Goal: Find specific page/section

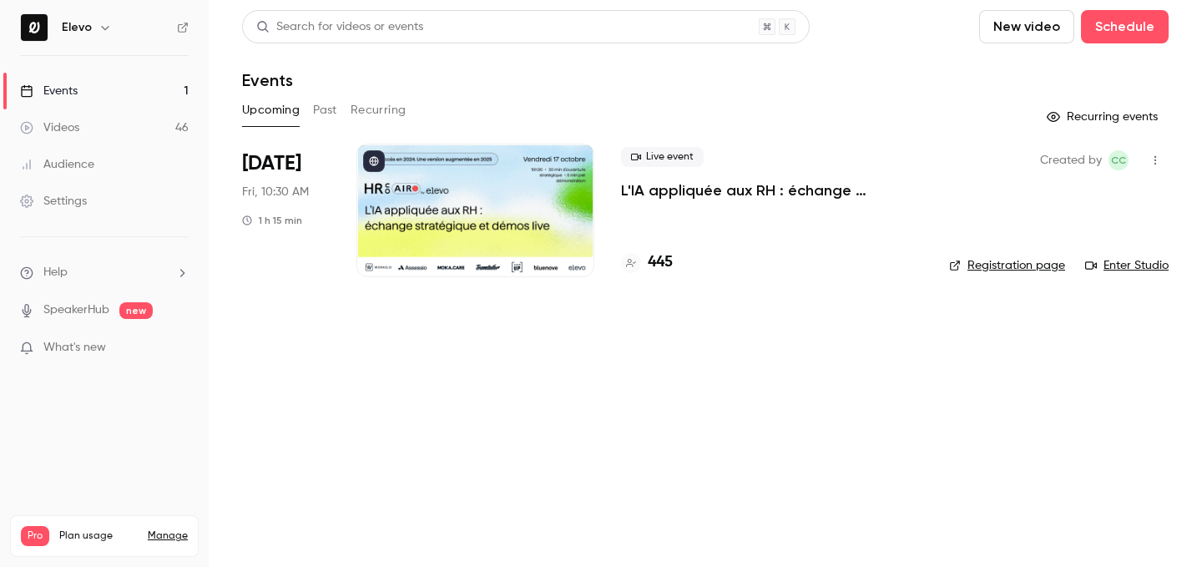
click at [677, 262] on div "445" at bounding box center [771, 262] width 301 height 23
click at [664, 263] on h4 "445" at bounding box center [660, 262] width 25 height 23
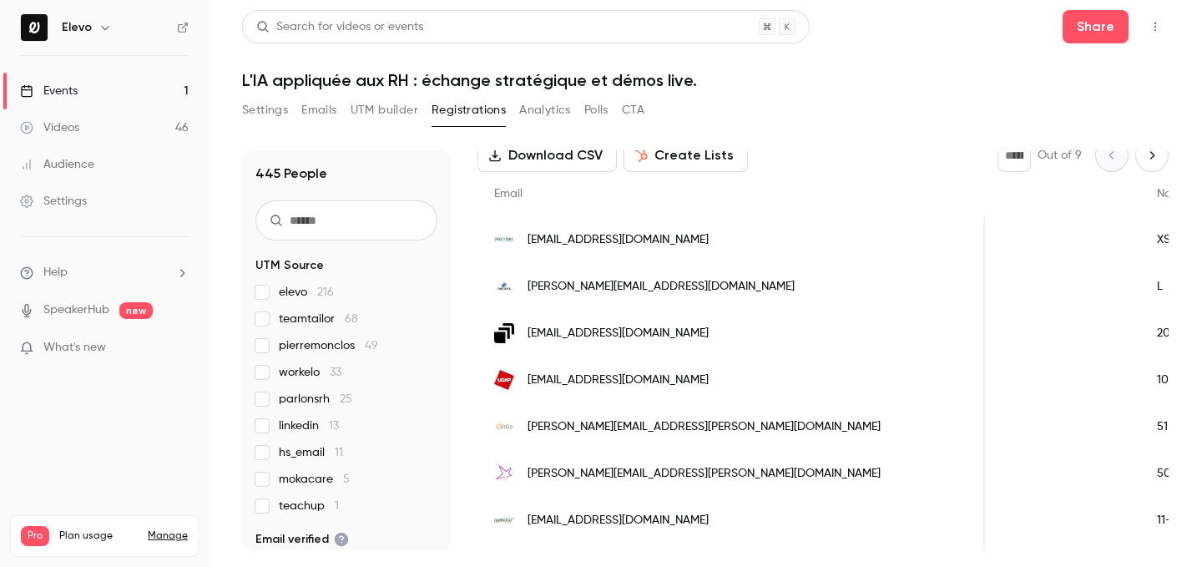
scroll to position [0, 1489]
click at [102, 93] on link "Events 1" at bounding box center [104, 91] width 209 height 37
